Goal: Transaction & Acquisition: Purchase product/service

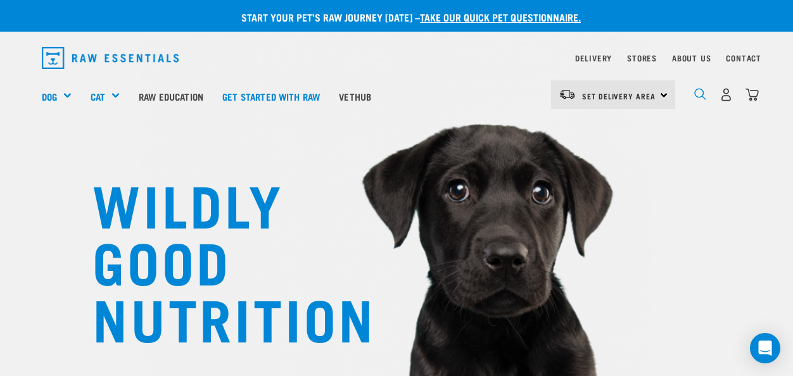
click at [700, 93] on img "dropdown navigation" at bounding box center [700, 94] width 12 height 12
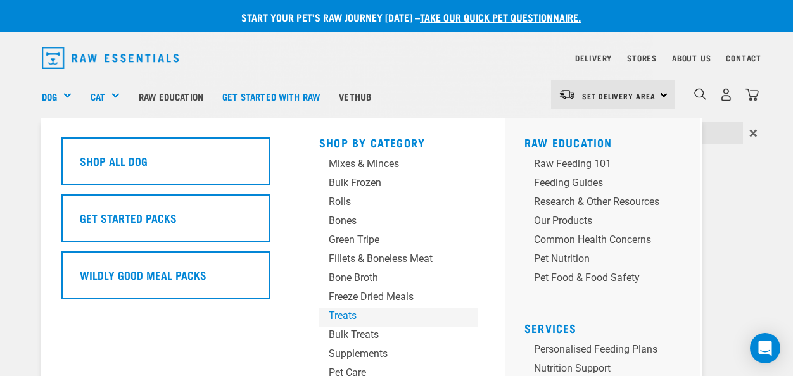
click at [355, 320] on div "Treats" at bounding box center [388, 315] width 118 height 15
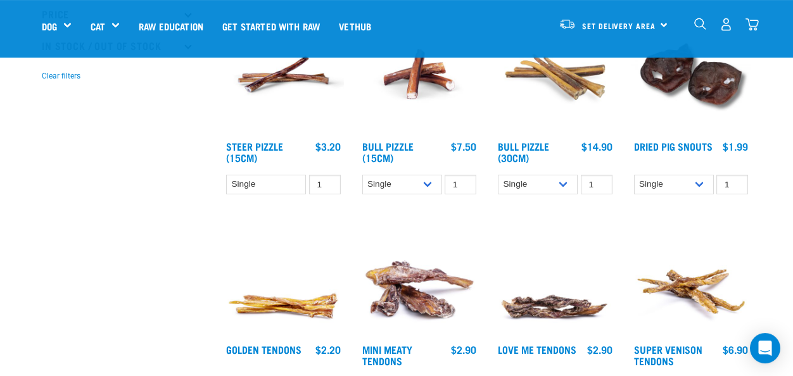
scroll to position [382, 0]
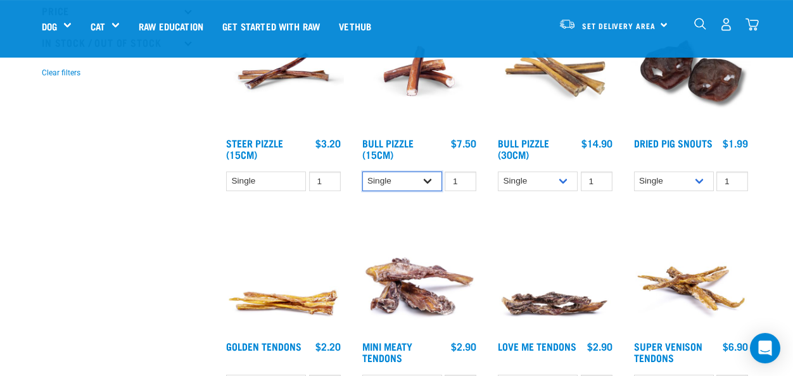
click at [362, 172] on select "Single 10 per pack 25 per pack" at bounding box center [402, 182] width 80 height 20
select select "443099"
click option "10 per pack" at bounding box center [0, 0] width 0 height 0
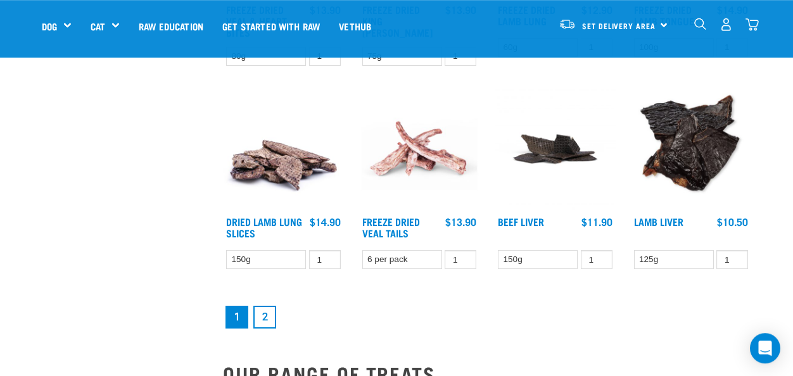
scroll to position [1534, 0]
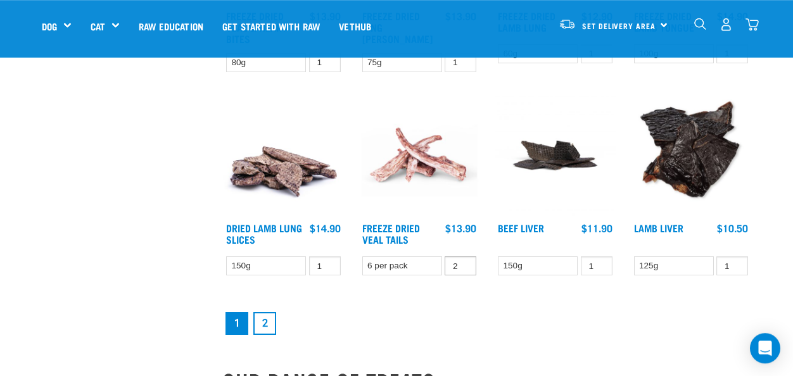
type input "2"
click at [461, 260] on input "2" at bounding box center [460, 266] width 32 height 20
click at [408, 230] on link "Freeze Dried Veal Tails" at bounding box center [391, 233] width 58 height 17
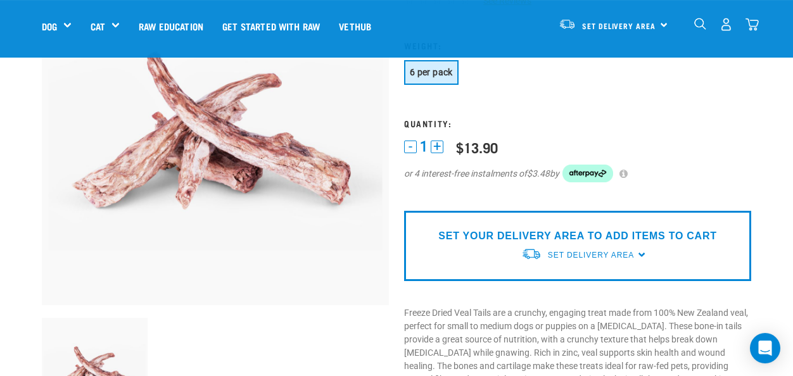
scroll to position [127, 0]
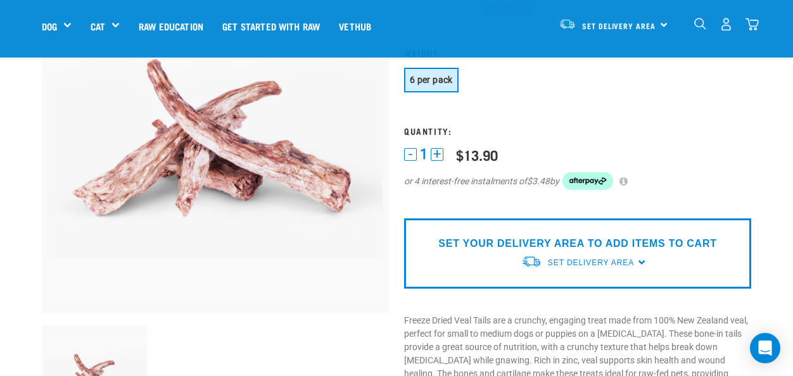
click at [440, 149] on button "+" at bounding box center [436, 154] width 13 height 13
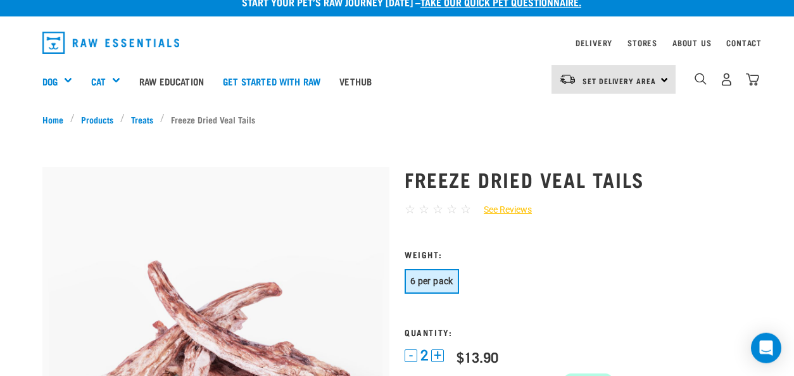
scroll to position [18, 0]
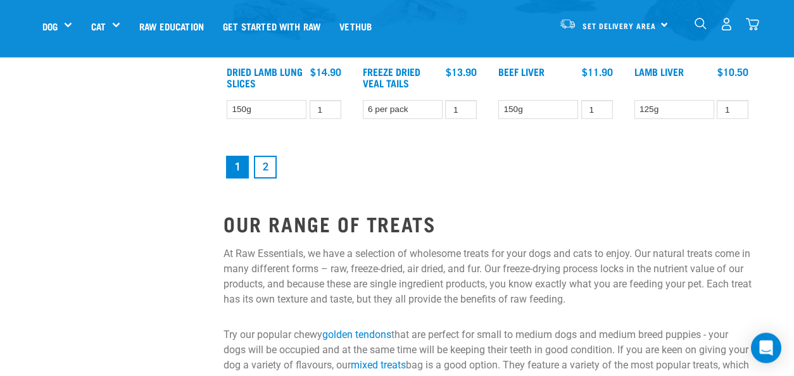
scroll to position [1569, 0]
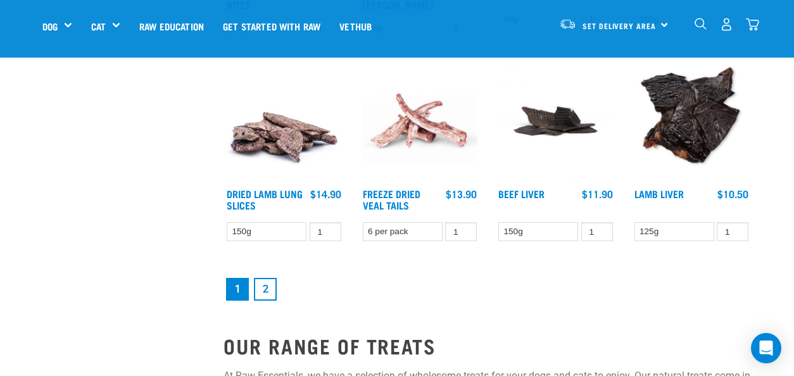
click at [410, 116] on img at bounding box center [420, 121] width 121 height 121
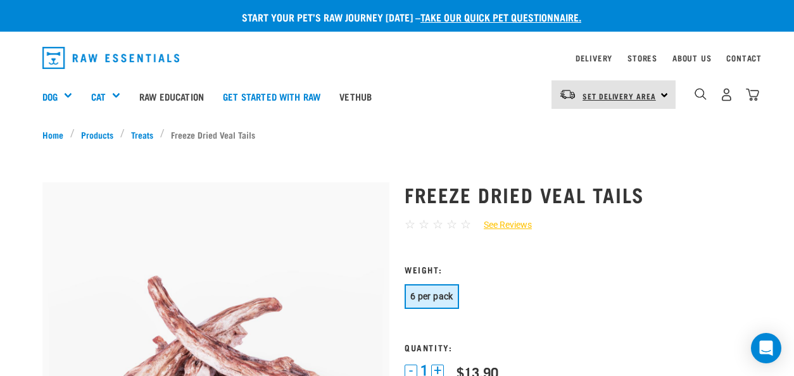
click at [617, 97] on span "Set Delivery Area" at bounding box center [618, 96] width 73 height 4
click at [600, 153] on link "[GEOGRAPHIC_DATA]" at bounding box center [612, 158] width 122 height 28
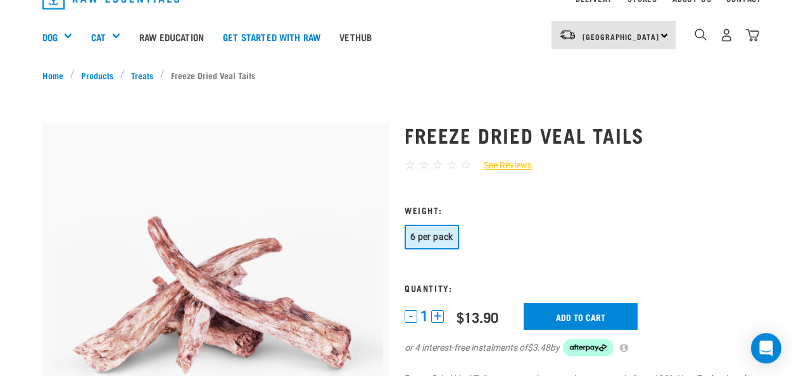
scroll to position [68, 0]
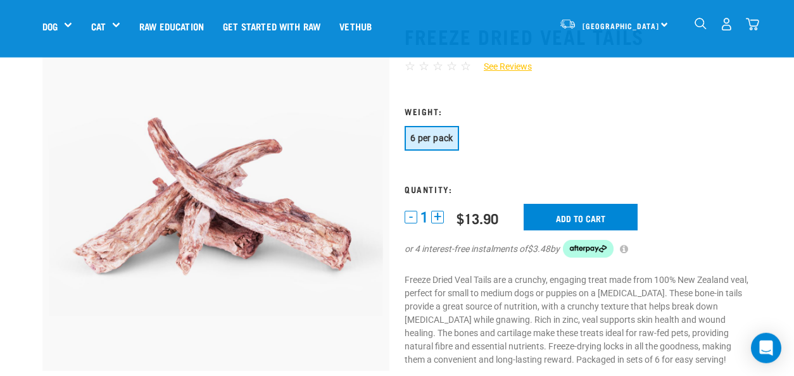
click at [439, 215] on button "+" at bounding box center [437, 217] width 13 height 13
click at [589, 220] on input "Add to cart" at bounding box center [581, 217] width 114 height 27
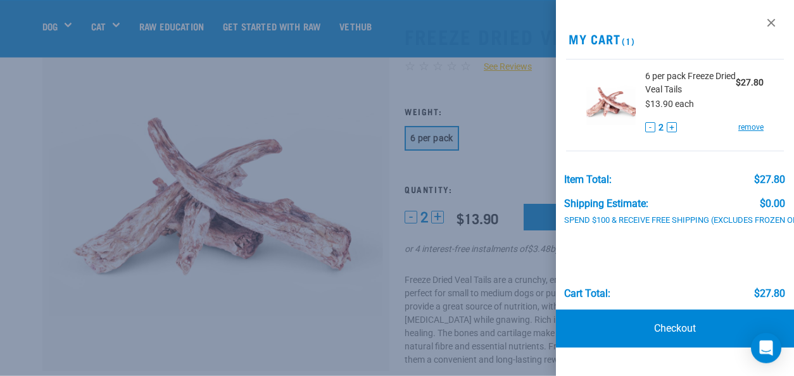
click at [374, 126] on div at bounding box center [397, 188] width 794 height 376
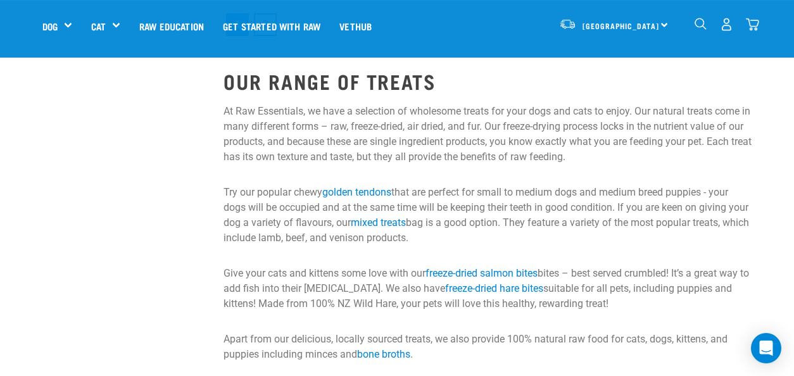
scroll to position [1825, 0]
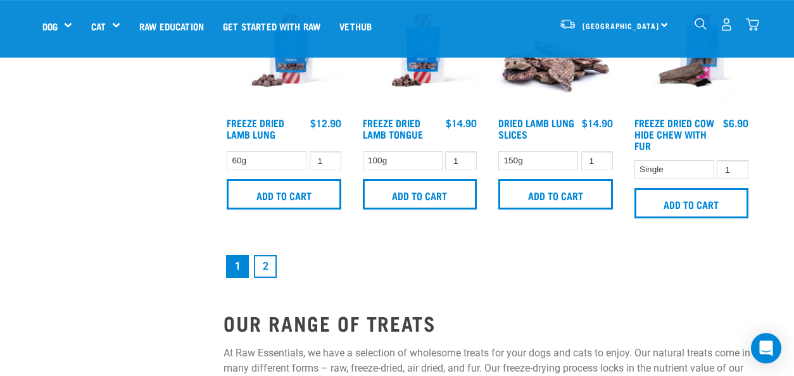
click at [265, 260] on link "2" at bounding box center [265, 266] width 23 height 23
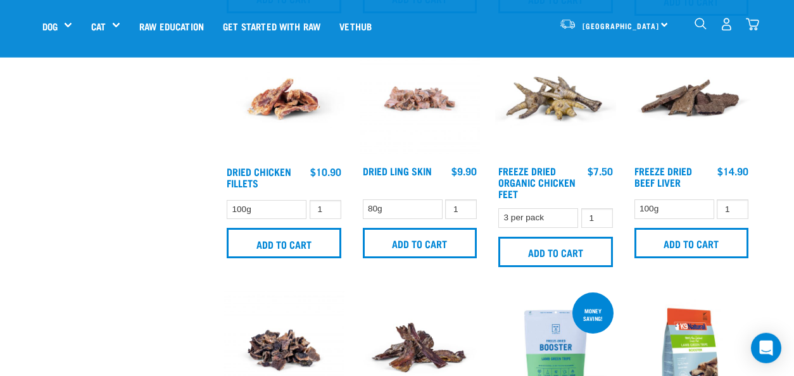
scroll to position [562, 0]
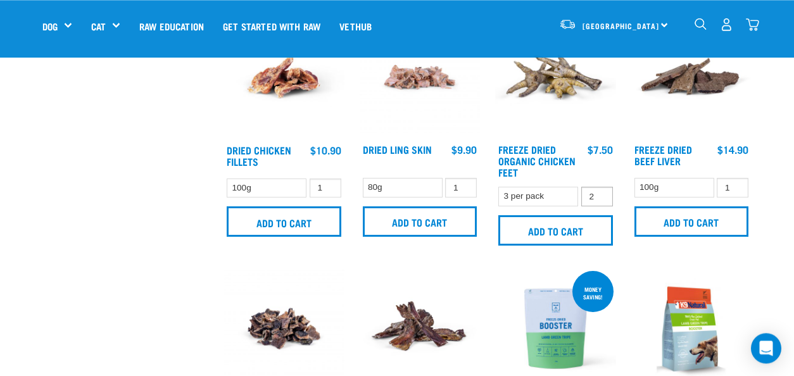
click at [598, 194] on input "2" at bounding box center [597, 197] width 32 height 20
type input "3"
click at [599, 194] on input "3" at bounding box center [597, 197] width 32 height 20
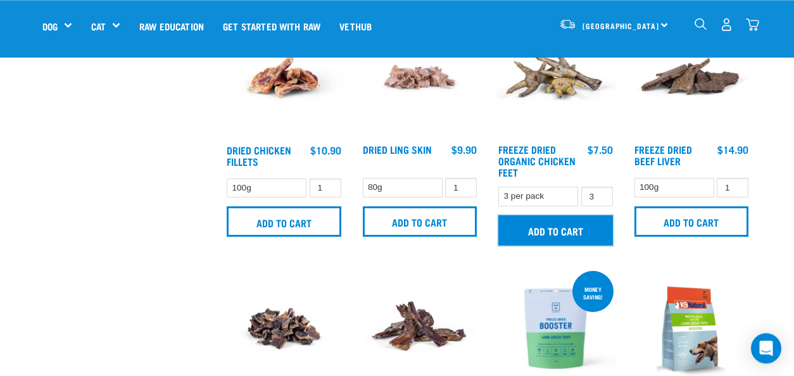
click at [574, 229] on input "Add to cart" at bounding box center [555, 230] width 115 height 30
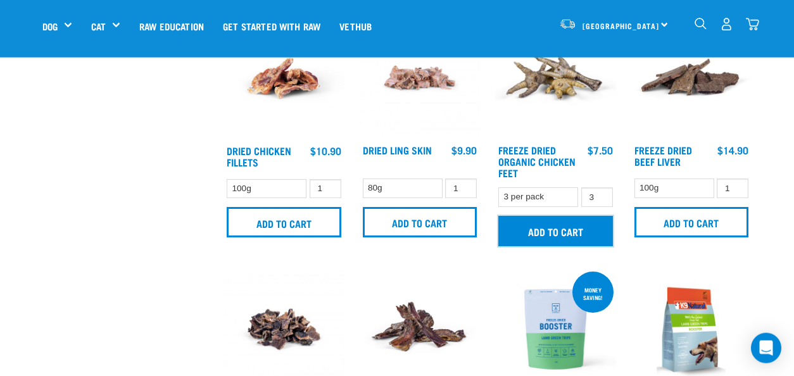
click at [574, 229] on input "Add to cart" at bounding box center [555, 231] width 115 height 30
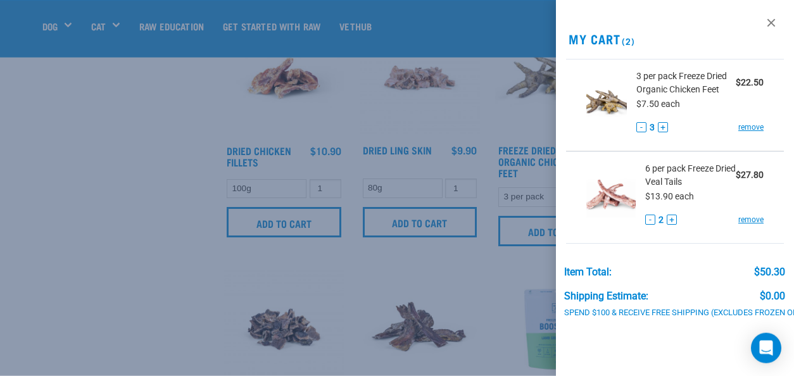
scroll to position [562, 0]
click at [434, 258] on div at bounding box center [397, 188] width 794 height 376
click at [414, 251] on div at bounding box center [397, 188] width 794 height 376
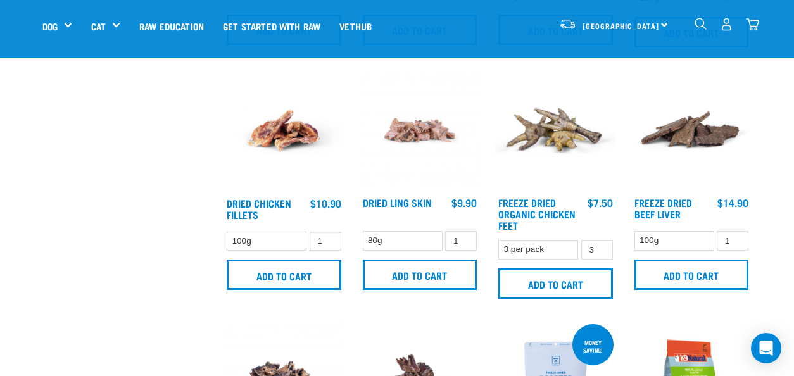
scroll to position [511, 0]
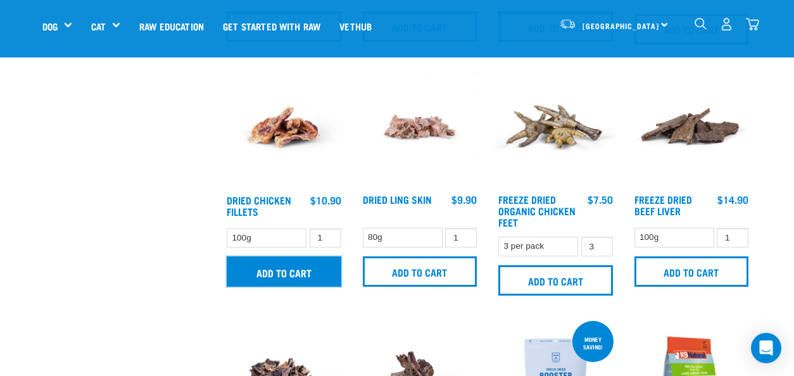
click at [291, 266] on input "Add to cart" at bounding box center [284, 271] width 115 height 30
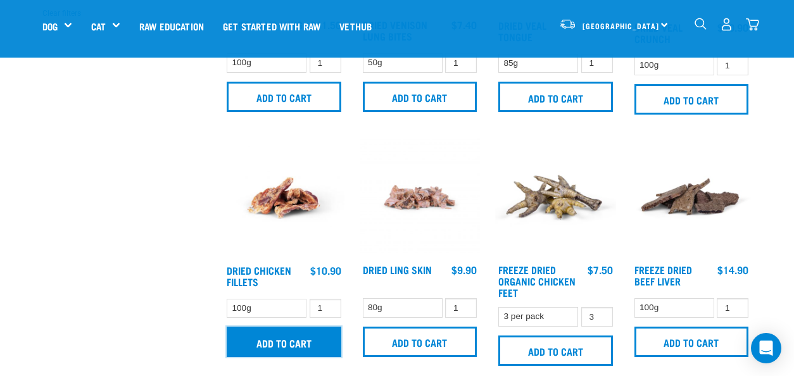
scroll to position [353, 0]
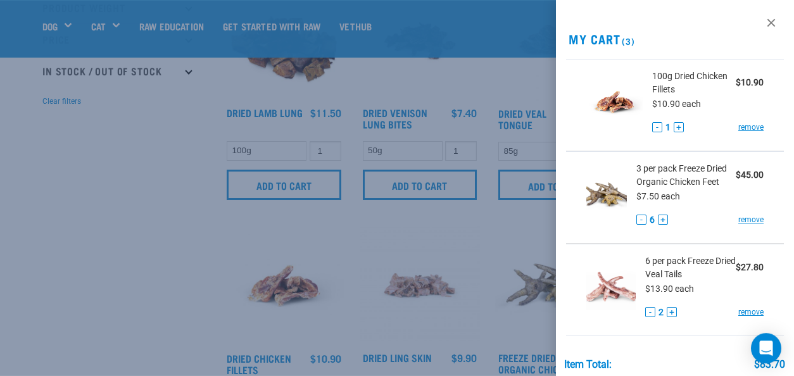
click at [68, 273] on div at bounding box center [397, 188] width 794 height 376
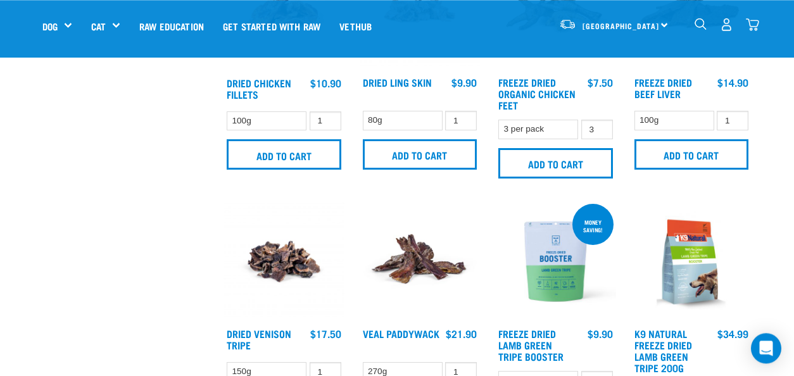
scroll to position [0, 0]
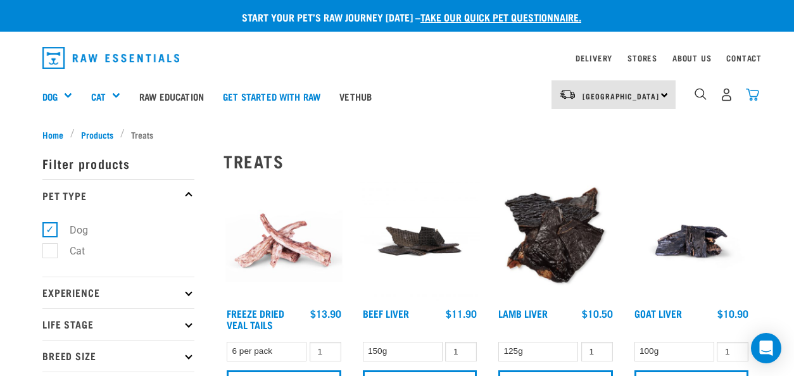
click at [752, 92] on img "dropdown navigation" at bounding box center [752, 94] width 13 height 13
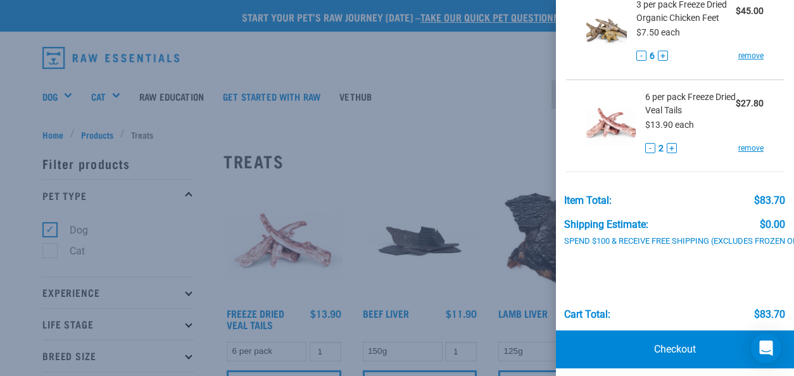
scroll to position [194, 0]
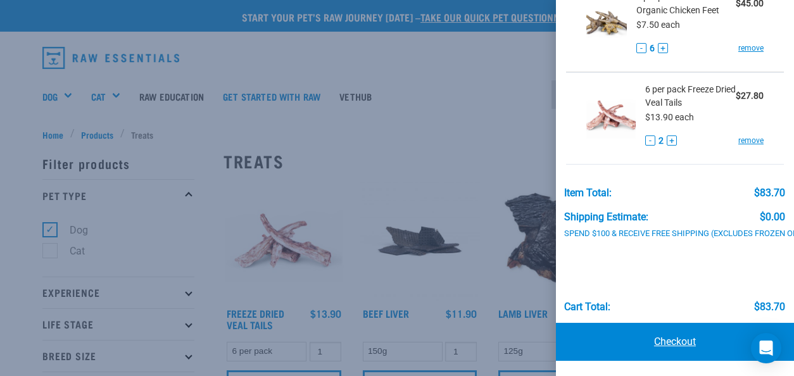
click at [684, 333] on link "Checkout" at bounding box center [675, 342] width 238 height 38
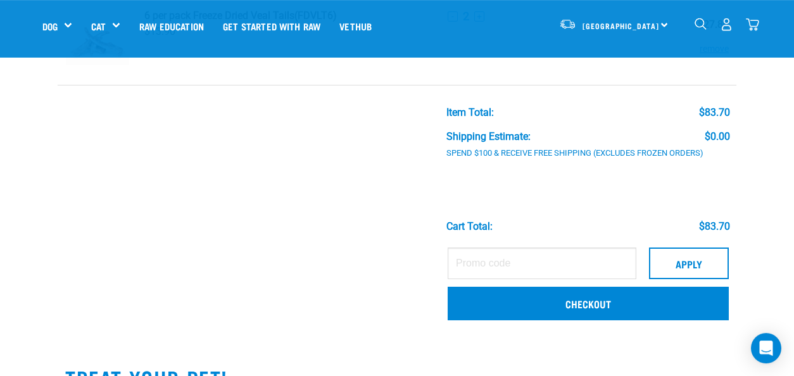
scroll to position [291, 0]
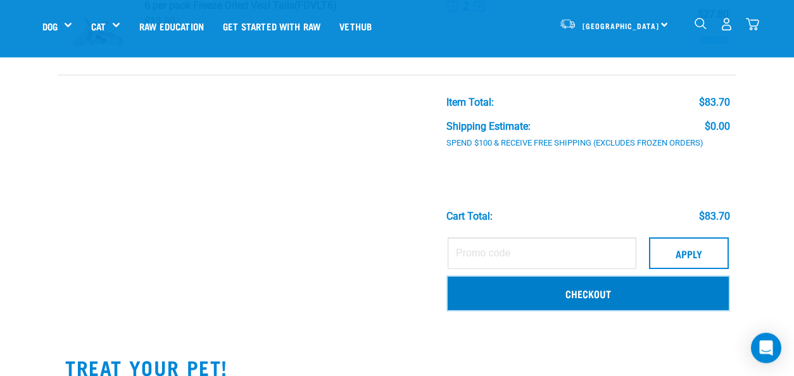
click at [607, 291] on link "Checkout" at bounding box center [588, 293] width 281 height 33
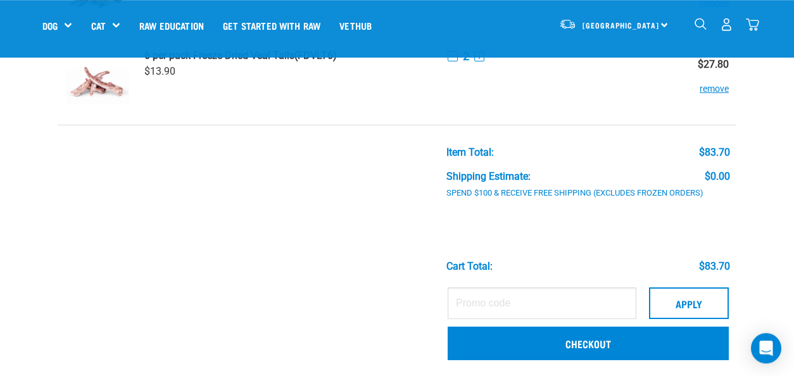
scroll to position [141, 0]
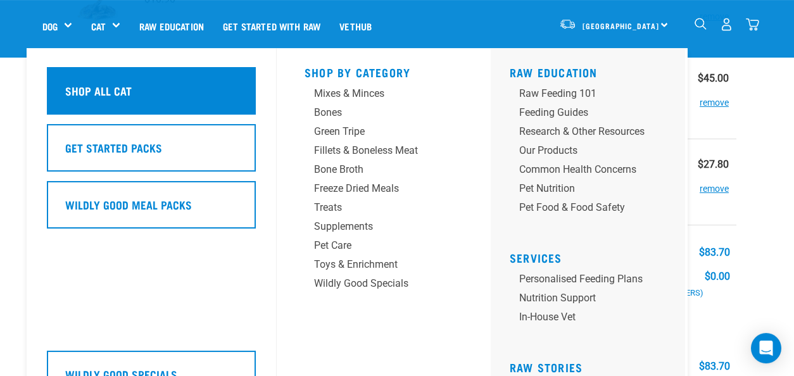
click at [124, 91] on h5 "Shop All Cat" at bounding box center [98, 90] width 66 height 16
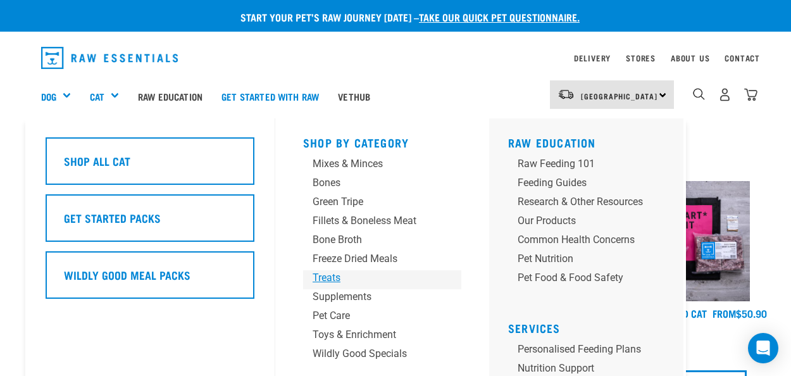
click at [328, 275] on div "Treats" at bounding box center [372, 277] width 118 height 15
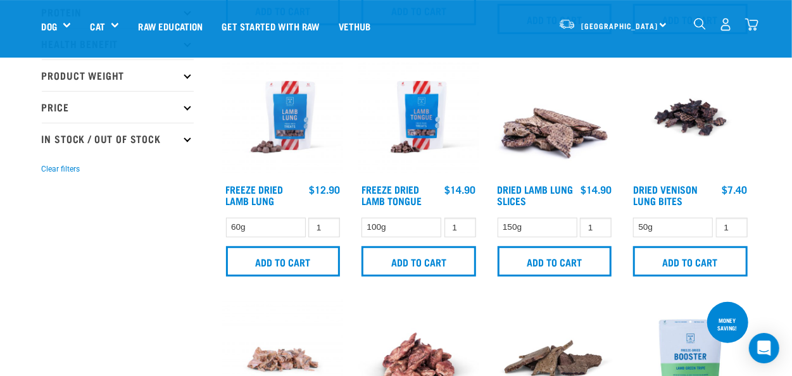
scroll to position [280, 0]
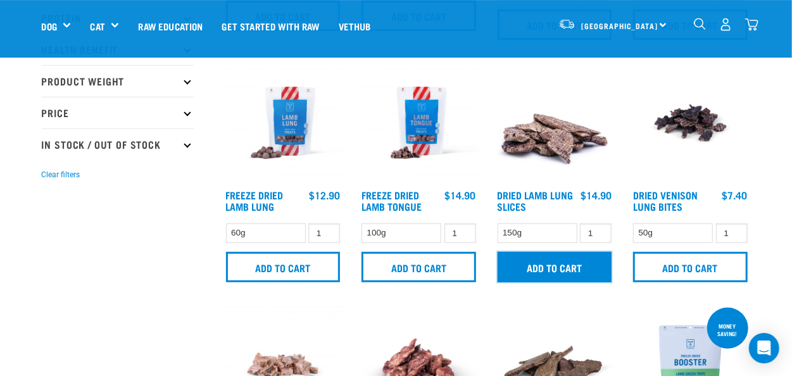
click at [563, 264] on input "Add to cart" at bounding box center [555, 267] width 115 height 30
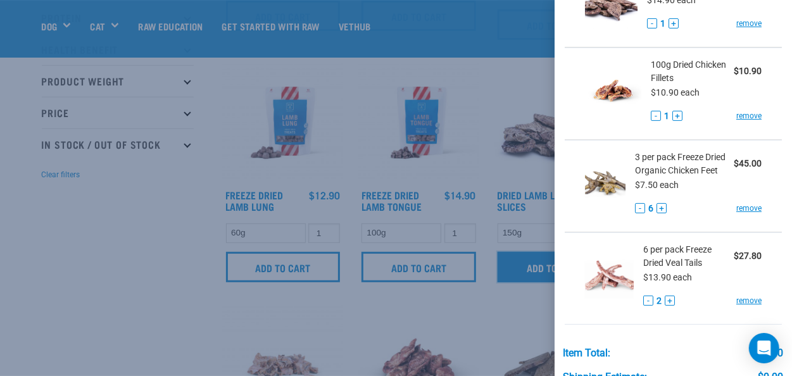
scroll to position [99, 0]
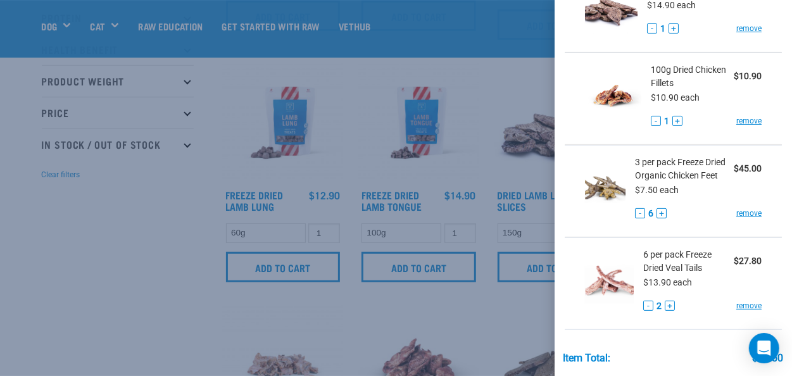
click at [113, 230] on div at bounding box center [396, 188] width 792 height 376
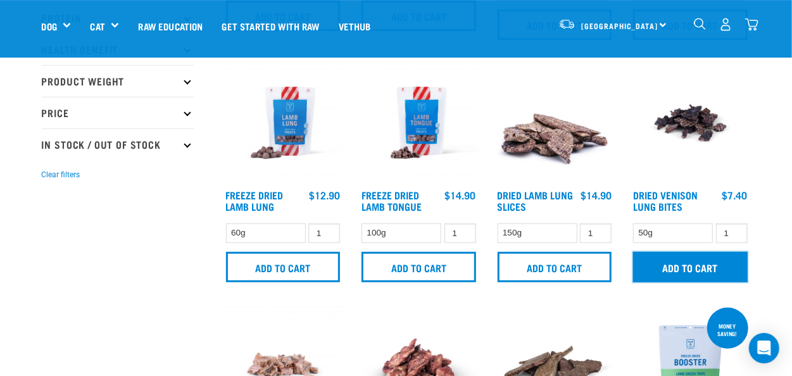
click at [703, 263] on input "Add to cart" at bounding box center [690, 267] width 115 height 30
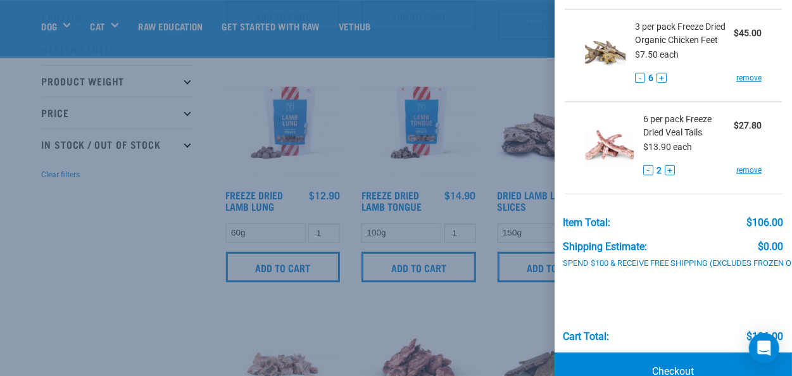
scroll to position [379, 0]
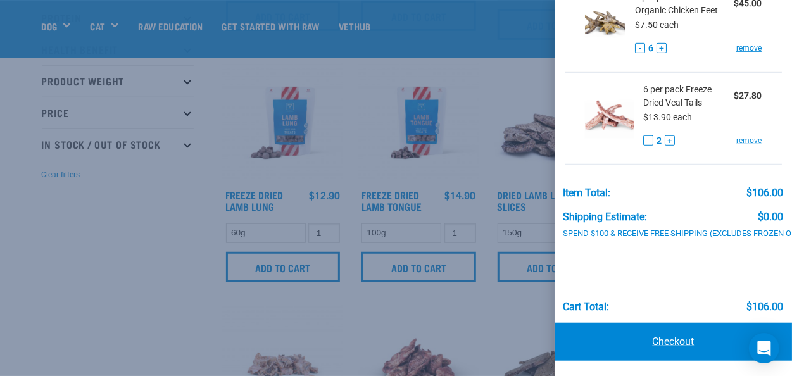
click at [674, 329] on link "Checkout" at bounding box center [673, 342] width 237 height 38
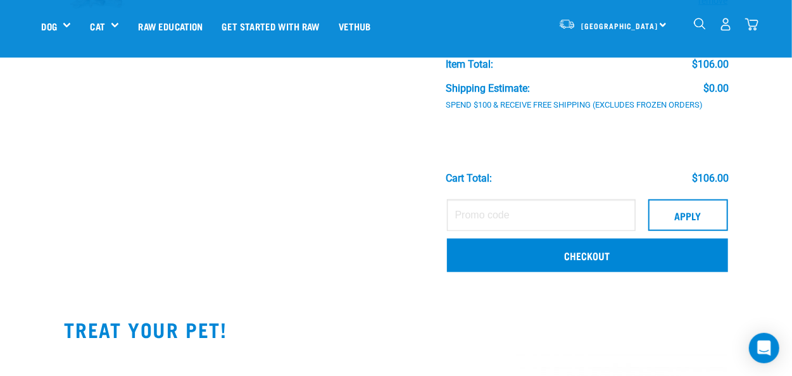
scroll to position [499, 0]
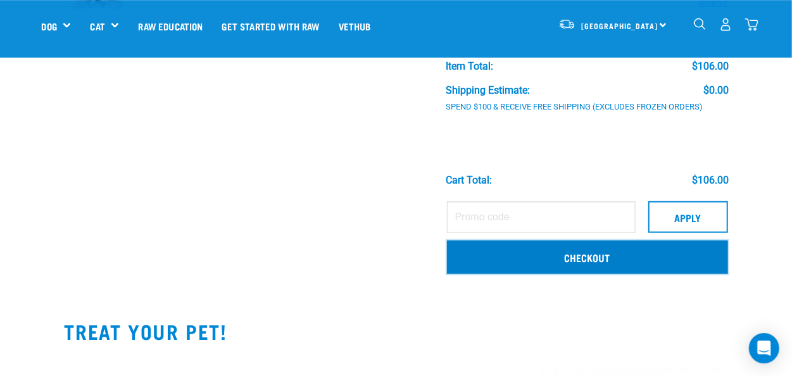
click at [594, 255] on link "Checkout" at bounding box center [587, 257] width 281 height 33
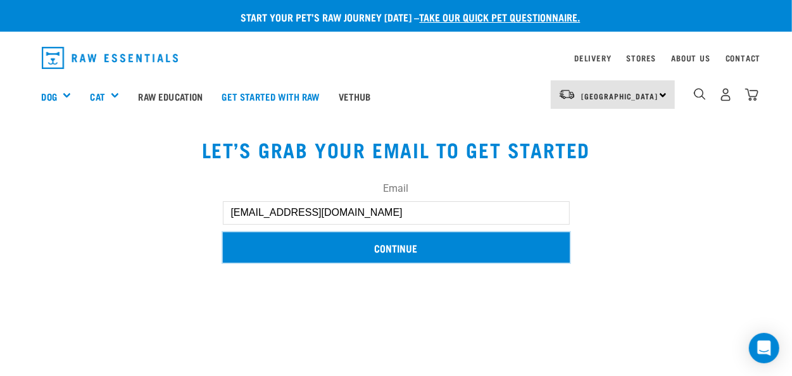
click at [390, 251] on input "Continue" at bounding box center [396, 247] width 347 height 30
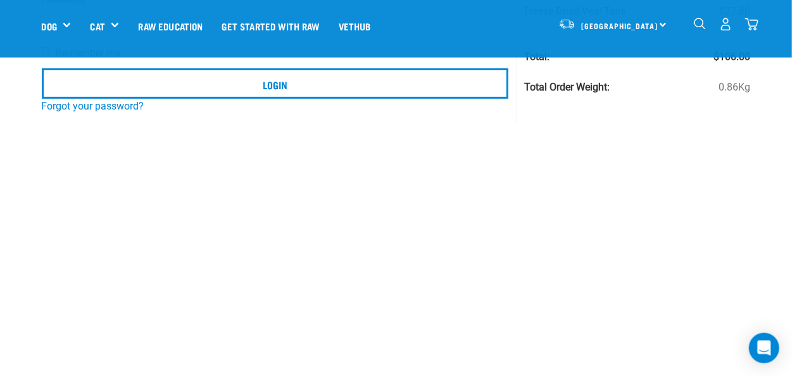
scroll to position [215, 0]
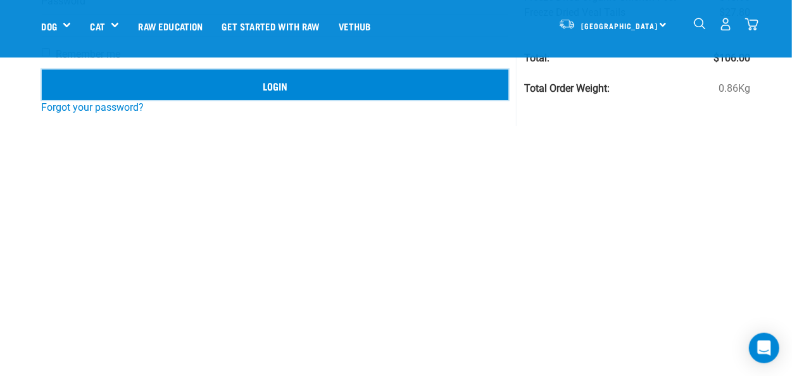
click at [278, 75] on input "Login" at bounding box center [275, 85] width 467 height 30
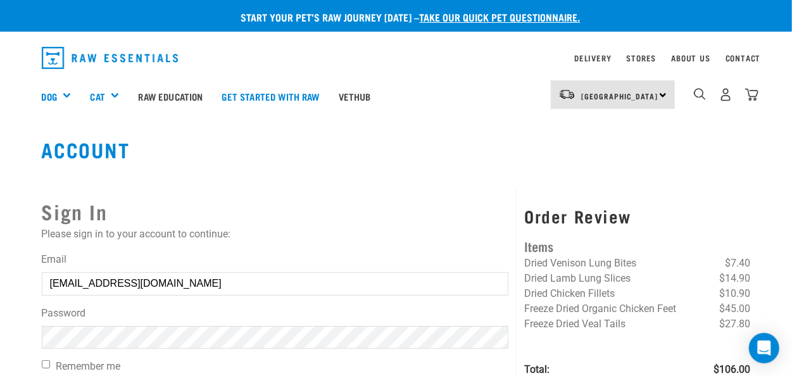
click at [29, 164] on button "delete" at bounding box center [22, 157] width 13 height 13
click at [468, 177] on div "Sign In Please sign in to your account to continue: Email yves1@xtra.co.nz Pass…" at bounding box center [396, 306] width 709 height 261
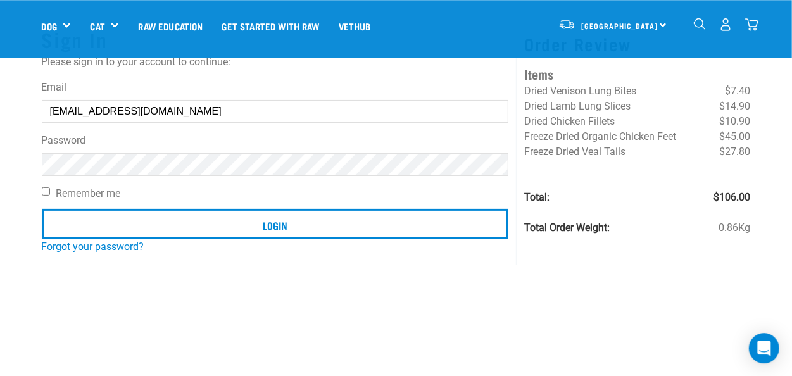
scroll to position [110, 0]
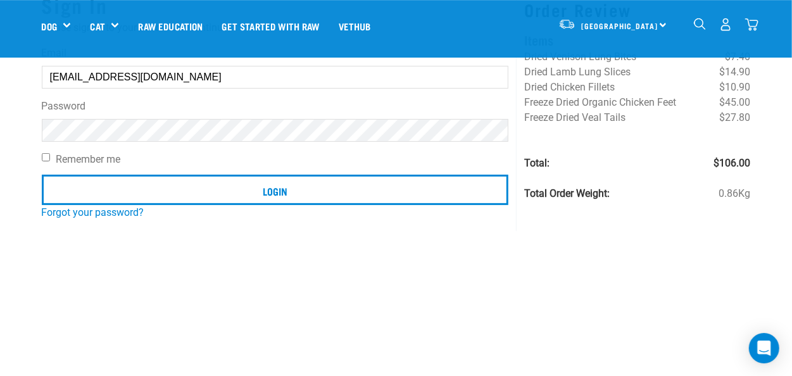
click at [44, 161] on input "Remember me" at bounding box center [46, 157] width 8 height 8
checkbox input "true"
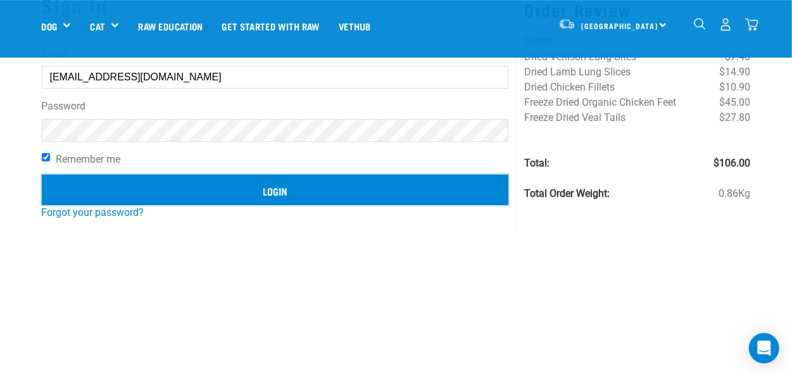
click at [284, 185] on input "Login" at bounding box center [275, 190] width 467 height 30
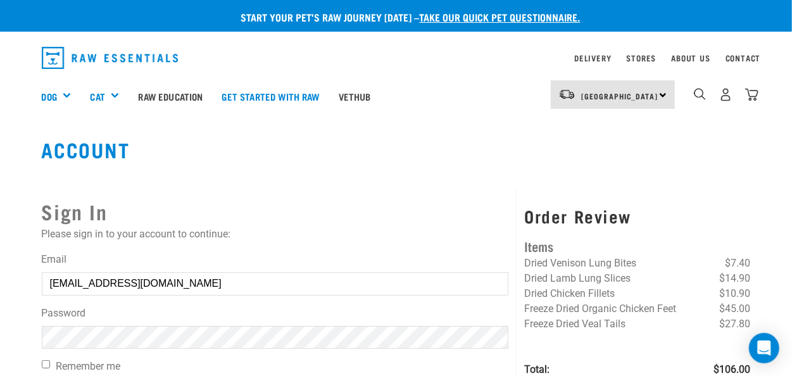
click at [29, 164] on button "delete" at bounding box center [22, 157] width 13 height 13
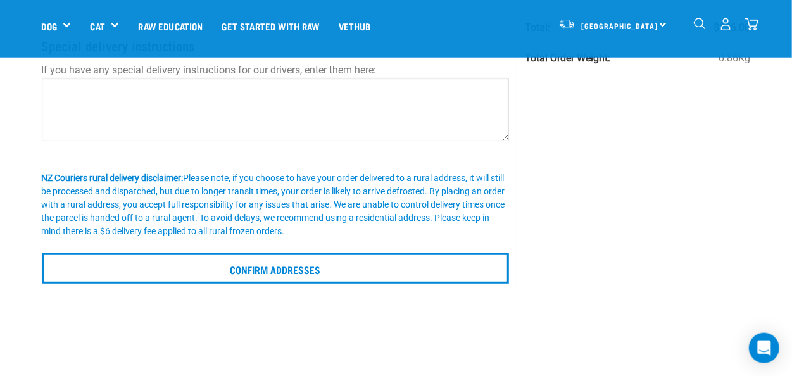
scroll to position [239, 0]
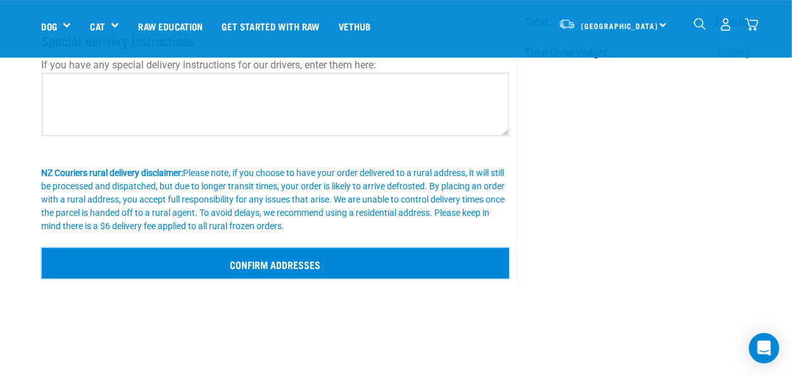
click at [296, 259] on input "Confirm addresses" at bounding box center [276, 263] width 468 height 30
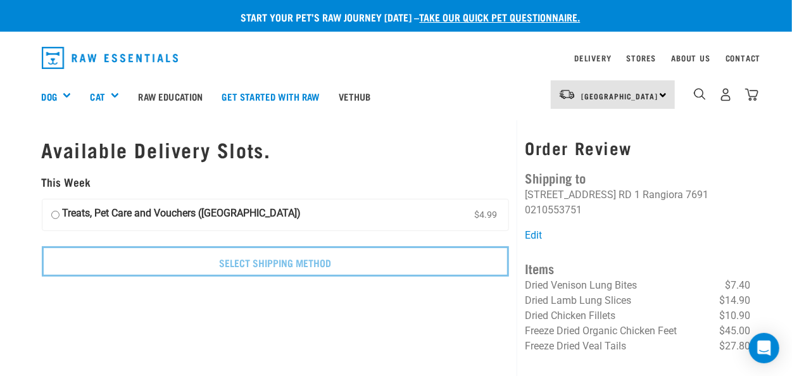
click at [55, 213] on input "Treats, Pet Care and Vouchers ([GEOGRAPHIC_DATA]) $4.99" at bounding box center [55, 215] width 8 height 19
radio input "true"
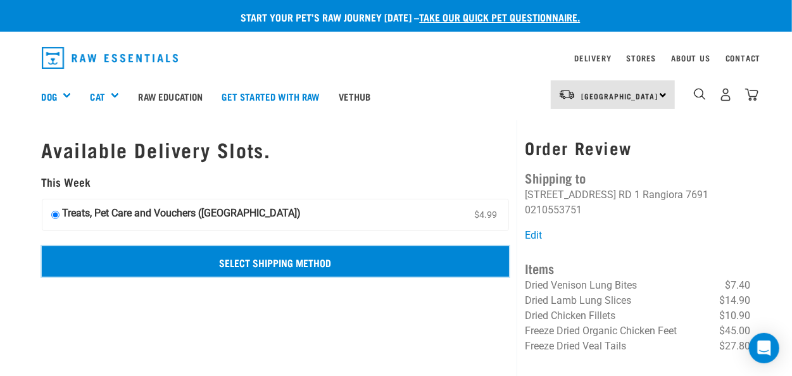
click at [284, 260] on input "Select Shipping Method" at bounding box center [276, 261] width 468 height 30
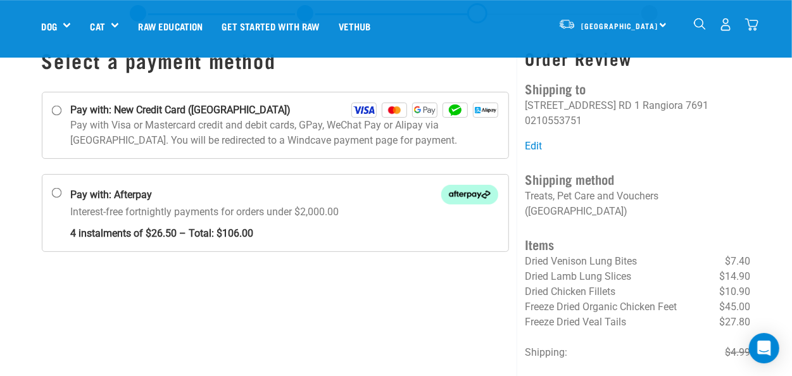
scroll to position [20, 0]
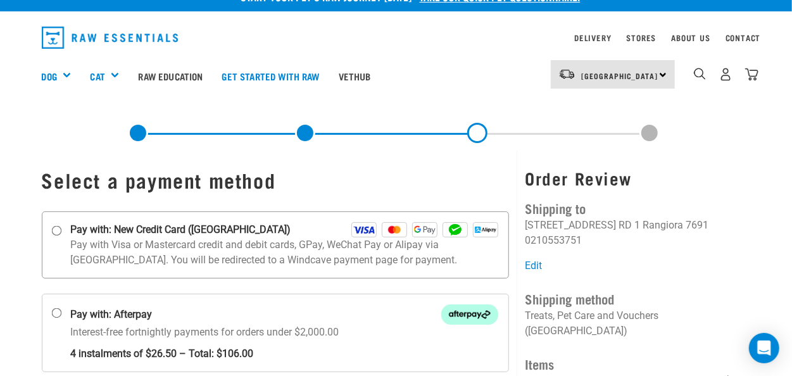
click at [58, 230] on input "Pay with: New Credit Card ([GEOGRAPHIC_DATA])" at bounding box center [56, 230] width 10 height 10
radio input "true"
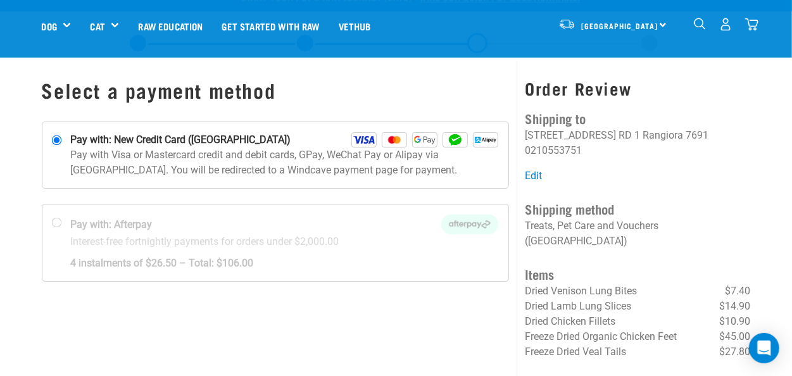
scroll to position [137, 0]
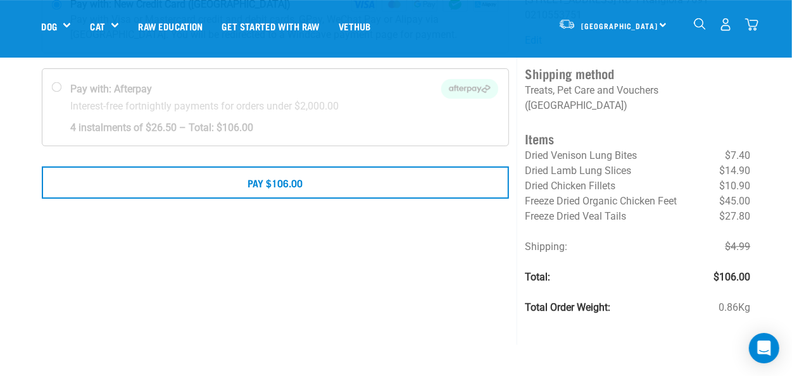
scroll to position [68, 0]
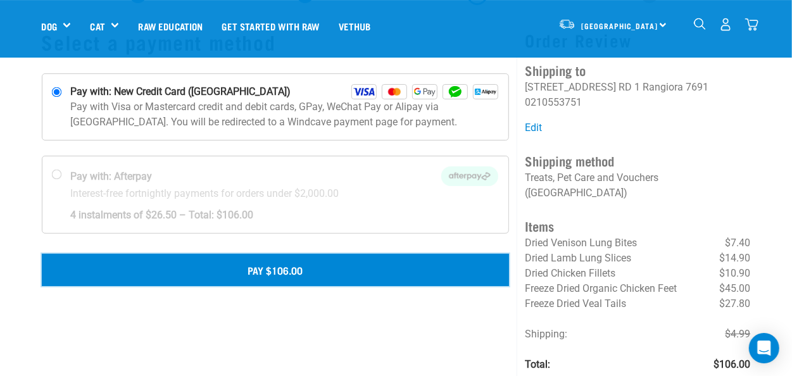
click at [225, 267] on button "Pay $106.00" at bounding box center [276, 270] width 468 height 32
